Goal: Information Seeking & Learning: Learn about a topic

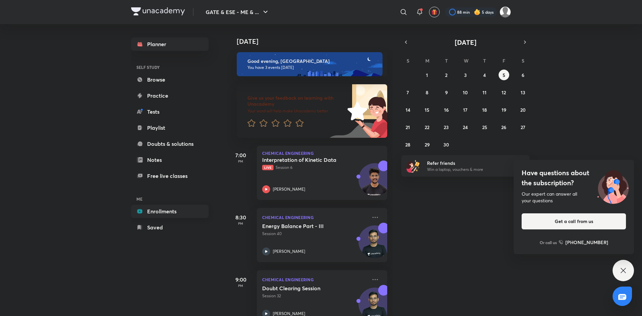
click at [162, 216] on link "Enrollments" at bounding box center [170, 211] width 78 height 13
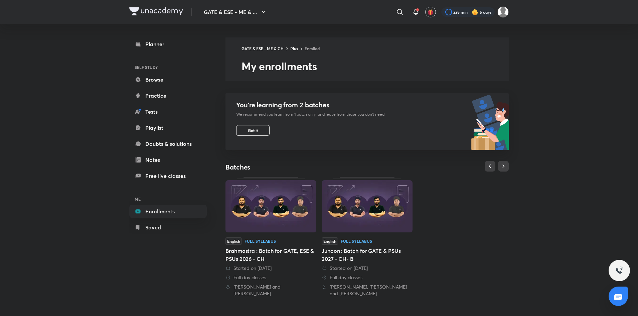
scroll to position [144, 0]
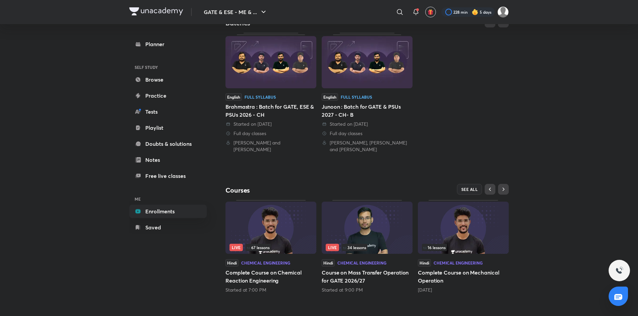
click at [301, 224] on img at bounding box center [271, 228] width 91 height 52
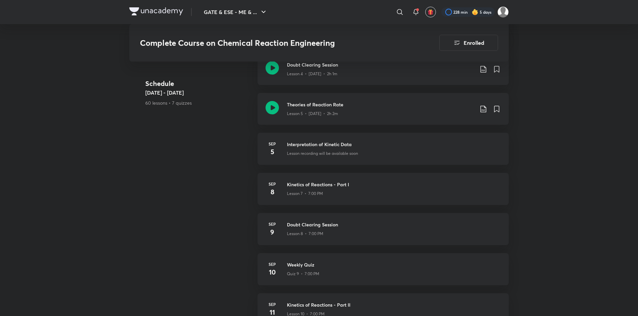
click at [401, 239] on div "[DATE] Doubt Clearing Session Lesson 8 • 7:00 PM" at bounding box center [383, 229] width 251 height 32
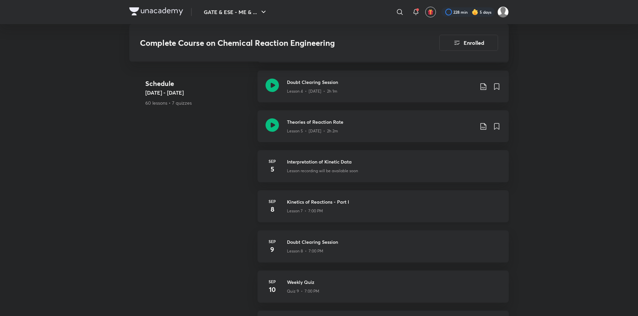
scroll to position [471, 0]
